Goal: Use online tool/utility: Utilize a website feature to perform a specific function

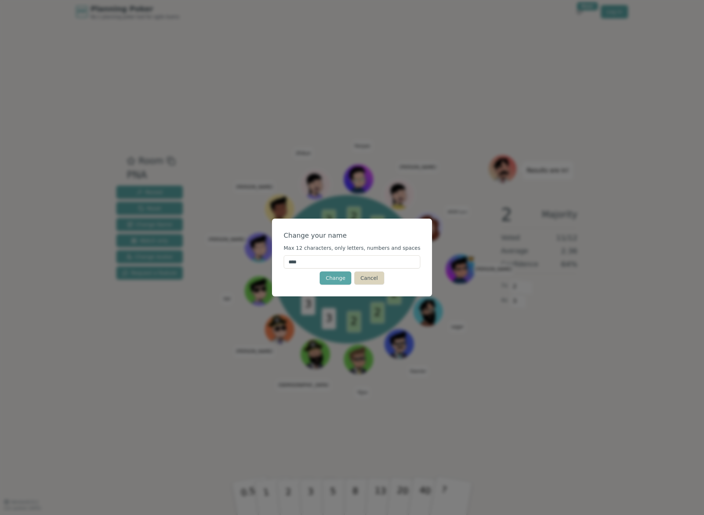
click at [370, 279] on button "Cancel" at bounding box center [369, 278] width 30 height 13
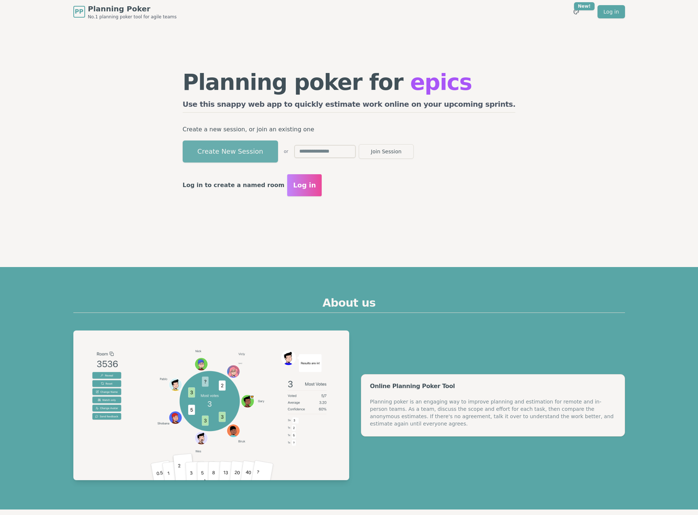
click at [278, 146] on button "Create New Session" at bounding box center [230, 152] width 95 height 22
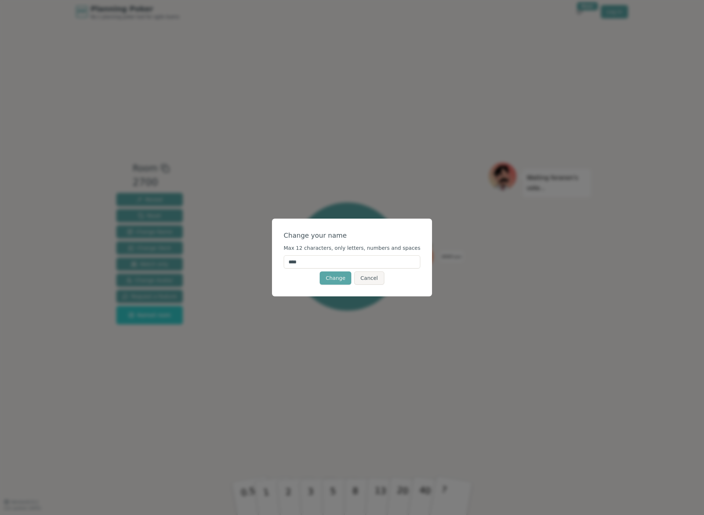
drag, startPoint x: 320, startPoint y: 264, endPoint x: 286, endPoint y: 262, distance: 33.4
click at [286, 262] on div "Change your name Max 12 characters, only letters, numbers and spaces **** Chang…" at bounding box center [352, 258] width 160 height 78
type input "*****"
click at [332, 284] on button "Change" at bounding box center [336, 278] width 32 height 13
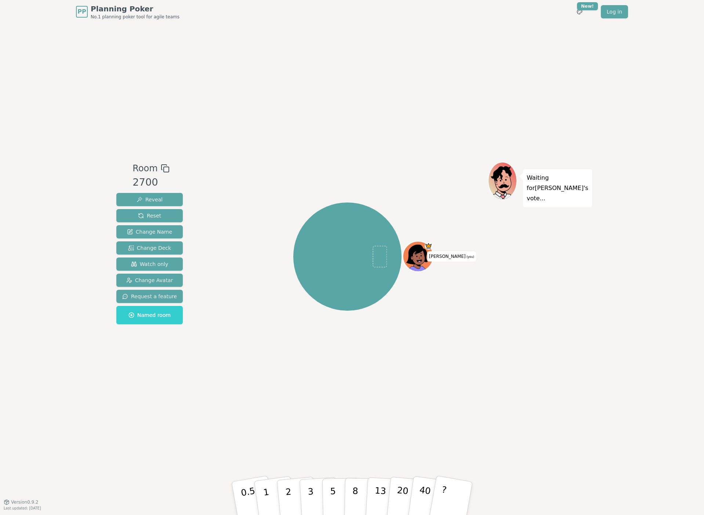
click at [418, 265] on div at bounding box center [419, 266] width 30 height 26
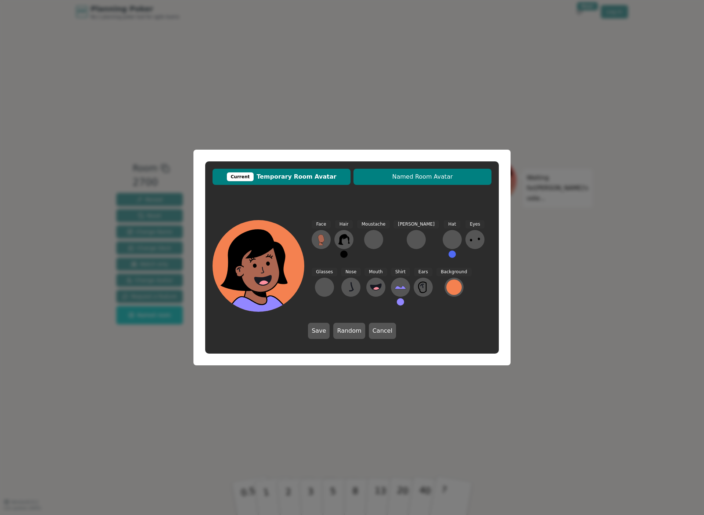
click at [410, 179] on span "Named Room Avatar" at bounding box center [422, 176] width 131 height 9
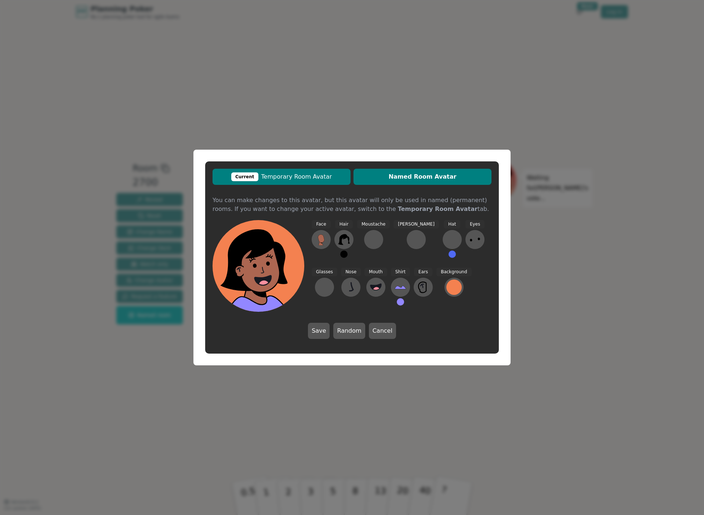
click at [314, 179] on span "Current Temporary Room Avatar" at bounding box center [281, 176] width 131 height 9
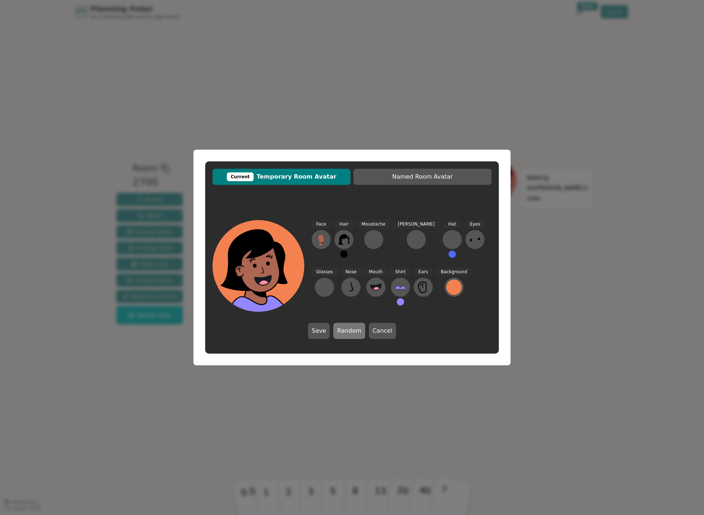
click at [354, 334] on button "Random" at bounding box center [349, 331] width 32 height 16
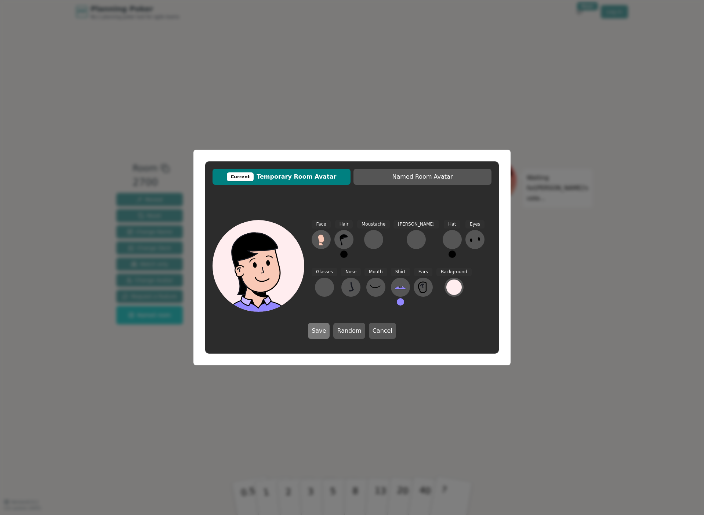
click at [324, 331] on button "Save" at bounding box center [319, 331] width 22 height 16
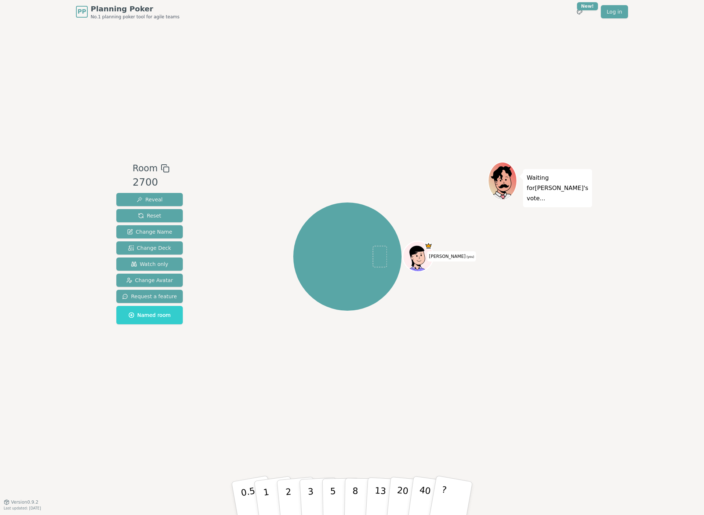
click at [349, 271] on div "[PERSON_NAME] (you)" at bounding box center [347, 257] width 108 height 108
click at [142, 265] on span "Watch only" at bounding box center [149, 264] width 37 height 7
